Goal: Find specific page/section: Find specific page/section

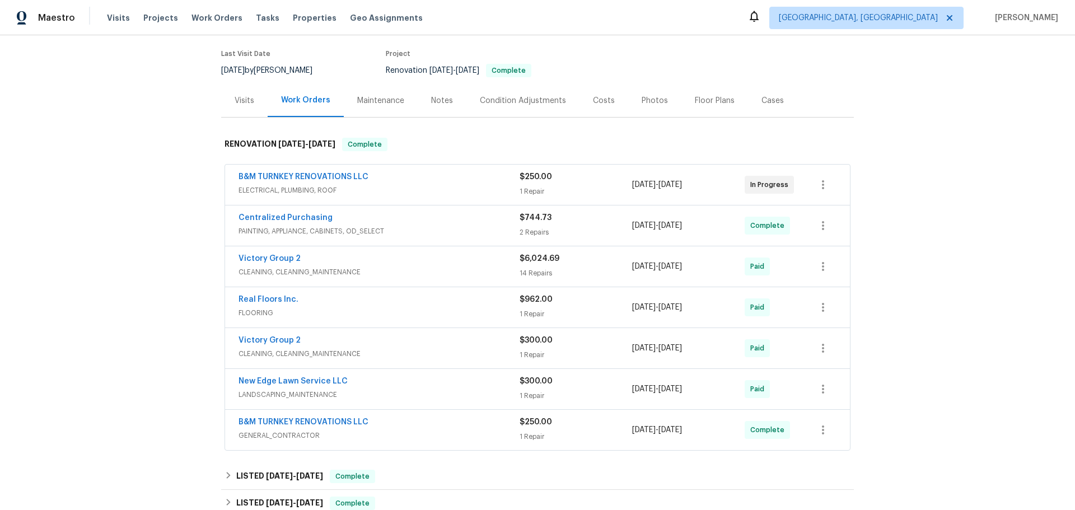
scroll to position [112, 0]
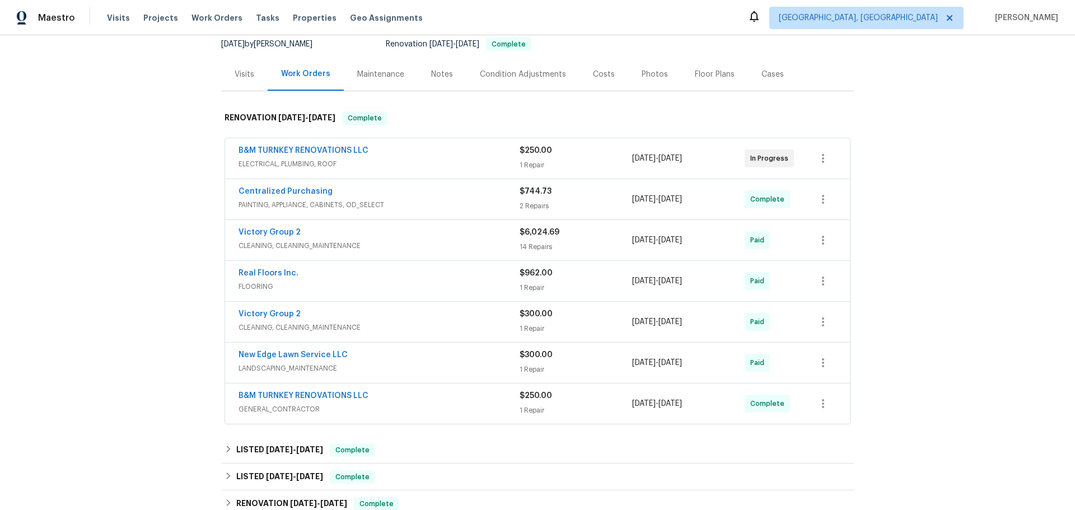
click at [315, 227] on div "Victory Group 2" at bounding box center [379, 233] width 281 height 13
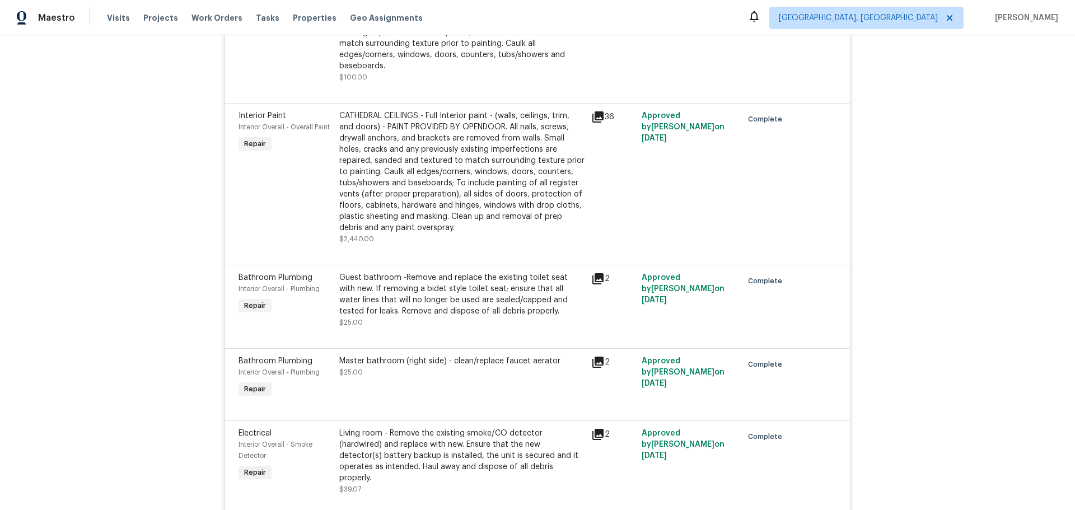
scroll to position [1568, 0]
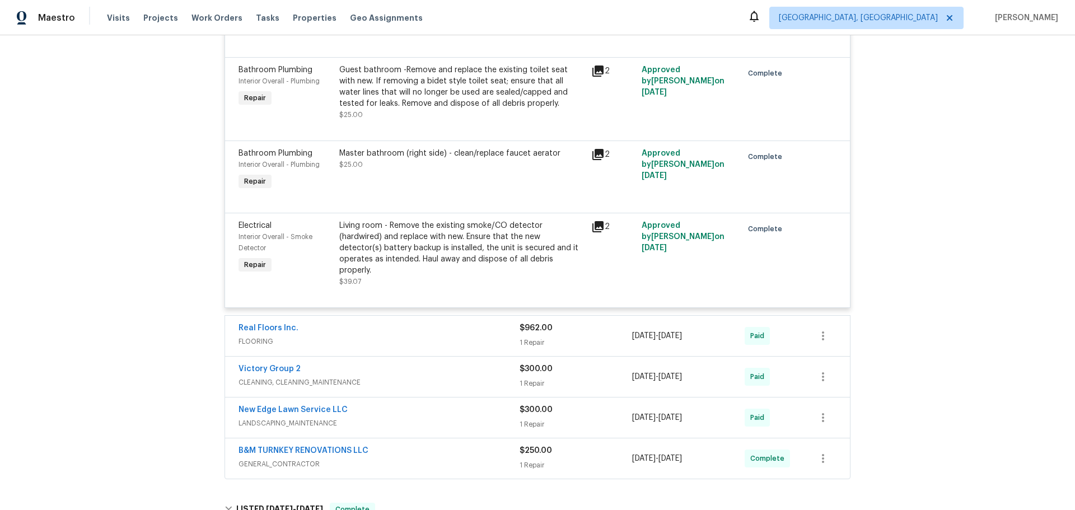
scroll to position [1721, 0]
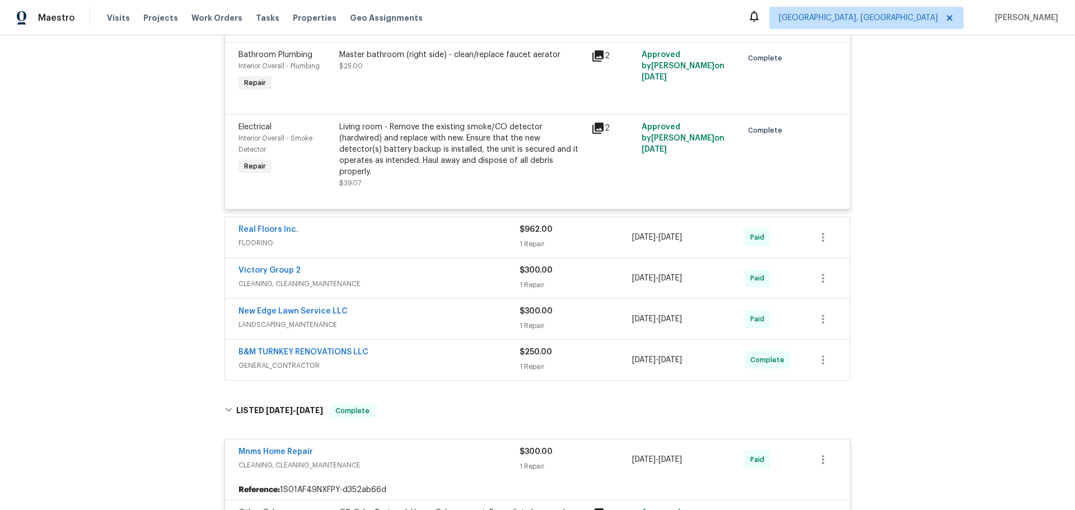
scroll to position [1776, 0]
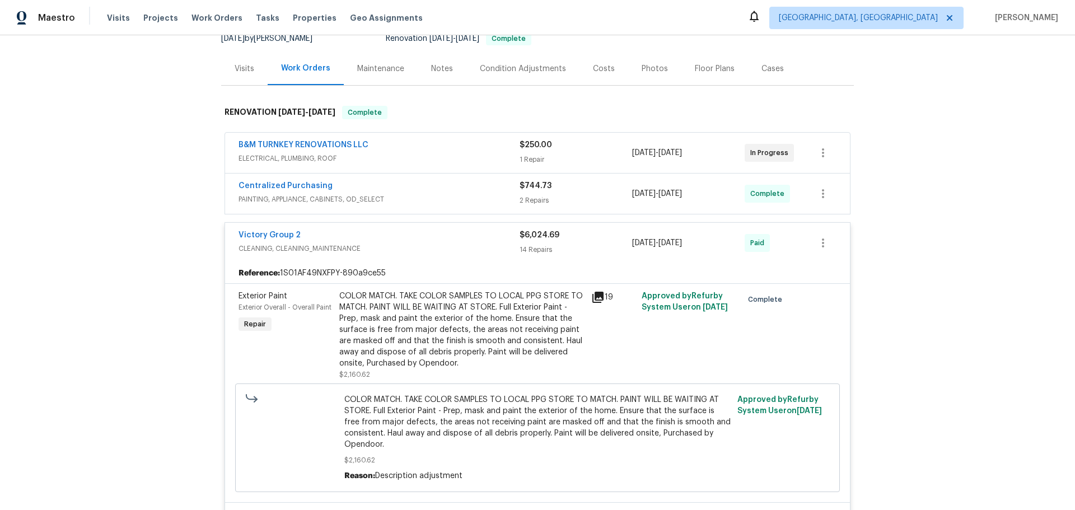
scroll to position [96, 0]
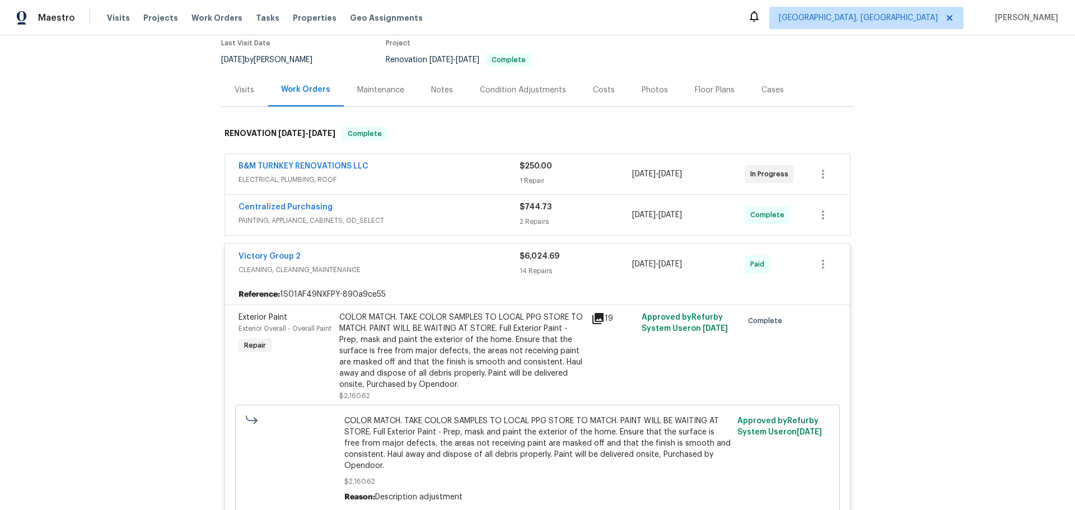
click at [371, 202] on div "Centralized Purchasing" at bounding box center [379, 208] width 281 height 13
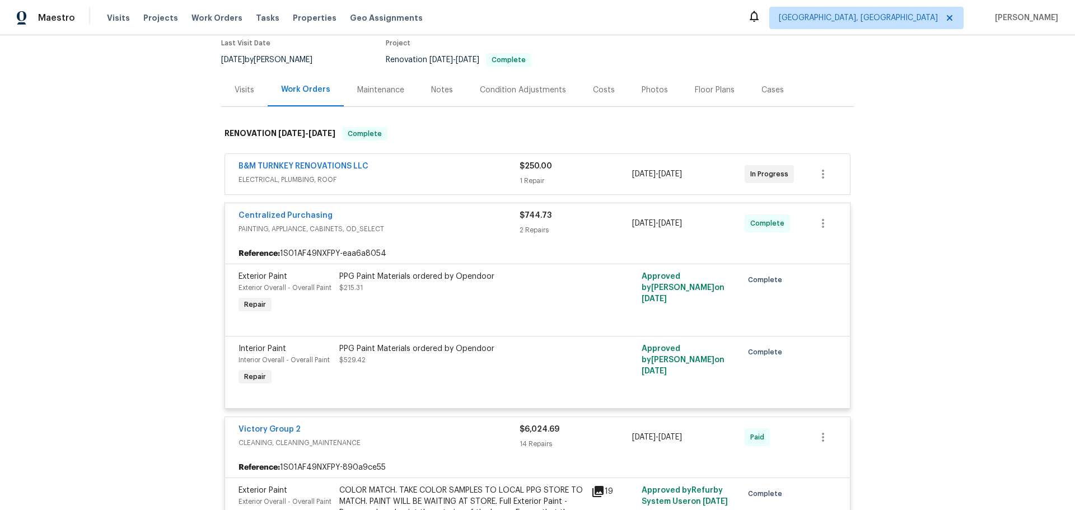
click at [375, 161] on div "B&M TURNKEY RENOVATIONS LLC" at bounding box center [379, 167] width 281 height 13
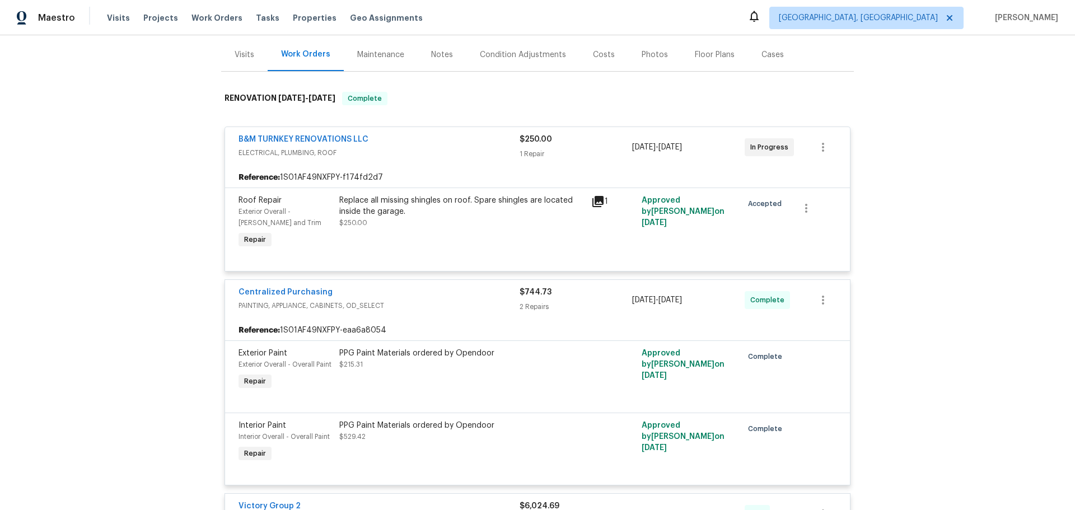
scroll to position [0, 0]
